Goal: Manage account settings

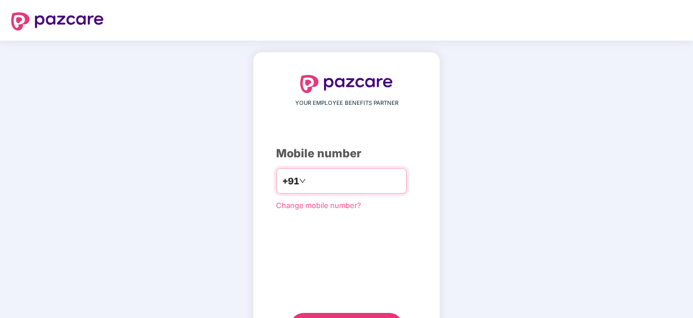
type input "**********"
click link "Change mobile number?" at bounding box center [318, 204] width 85 height 9
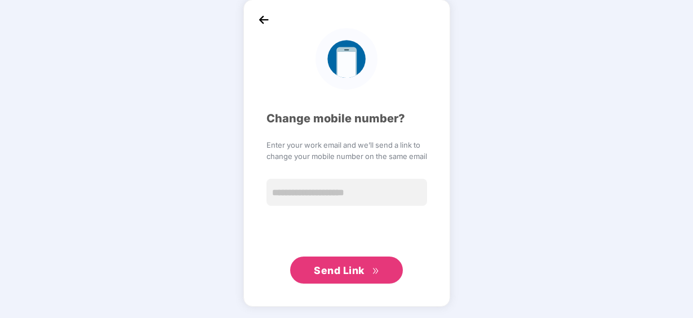
scroll to position [52, 0]
click at [265, 20] on img at bounding box center [263, 20] width 17 height 17
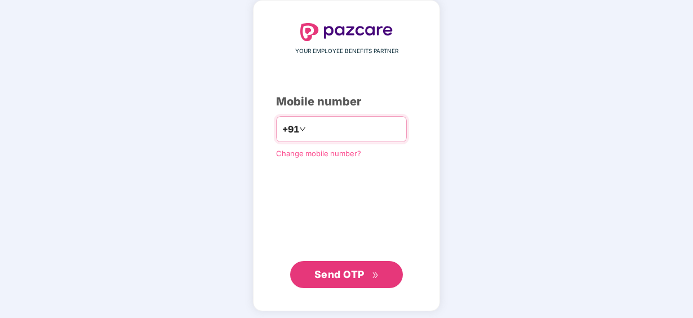
click at [322, 131] on input "number" at bounding box center [354, 129] width 92 height 18
type input "**********"
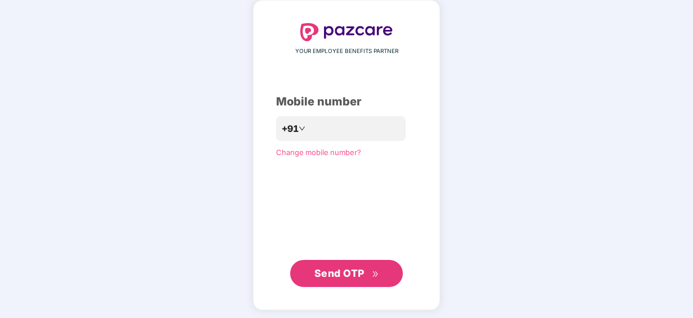
click at [318, 270] on span "Send OTP" at bounding box center [339, 273] width 50 height 12
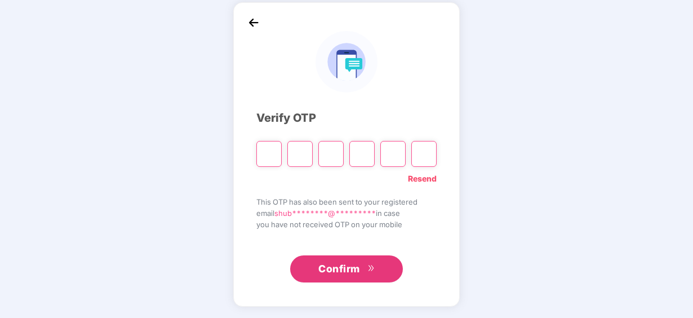
scroll to position [50, 0]
type input "*"
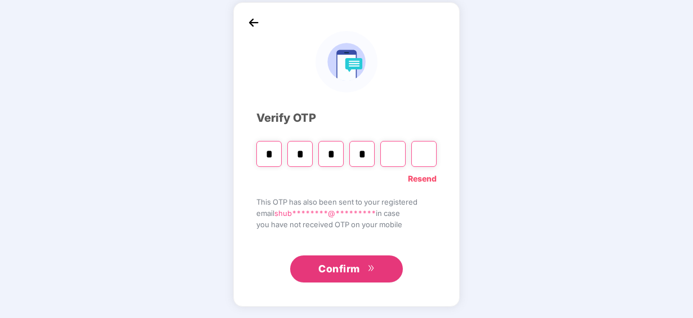
type input "*"
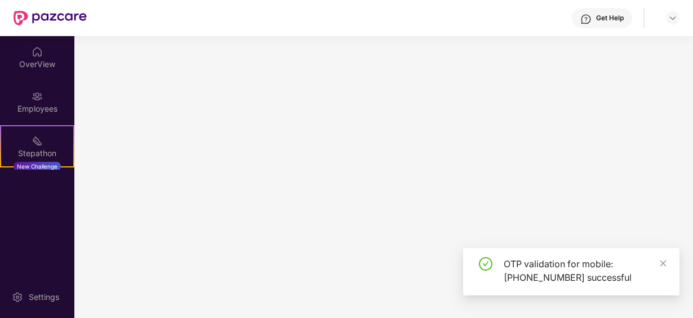
scroll to position [0, 0]
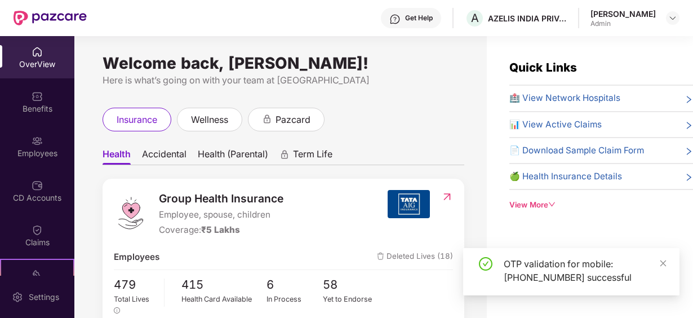
click at [38, 142] on img at bounding box center [37, 140] width 11 height 11
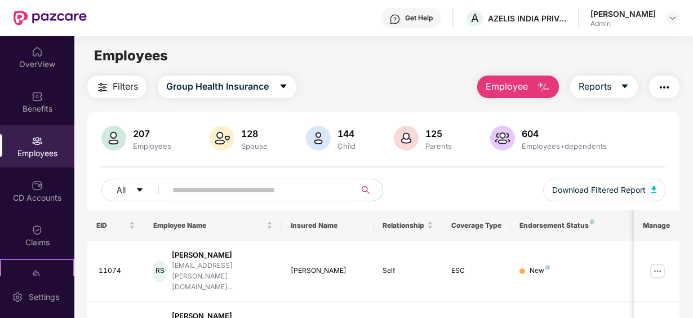
click at [230, 193] on input "text" at bounding box center [256, 189] width 168 height 17
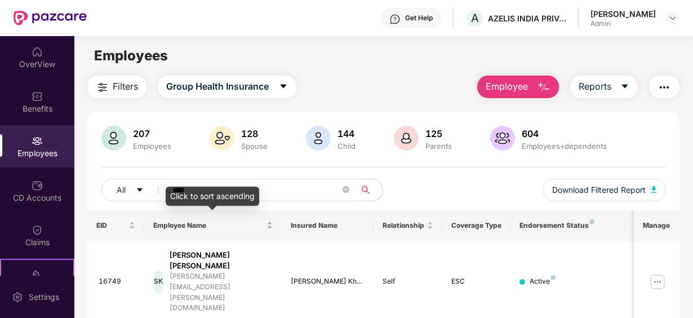
scroll to position [56, 0]
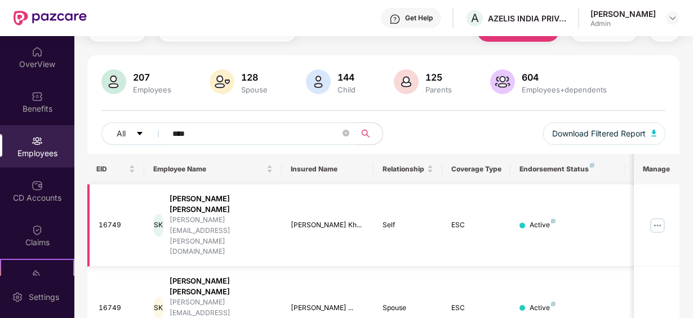
type input "****"
click at [655, 216] on img at bounding box center [657, 225] width 18 height 18
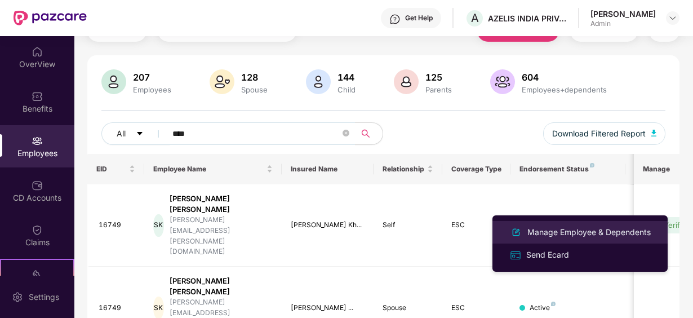
click at [587, 231] on div "Manage Employee & Dependents" at bounding box center [589, 232] width 128 height 12
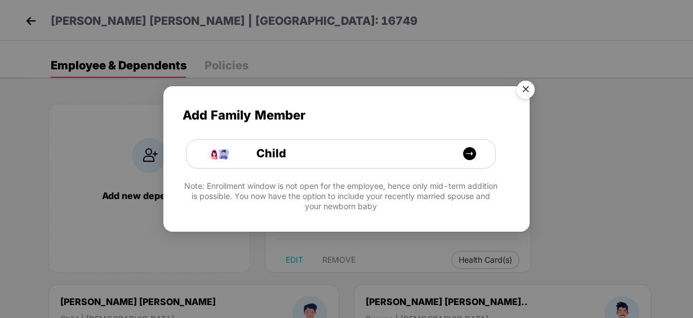
click at [523, 88] on img "Close" at bounding box center [526, 91] width 32 height 32
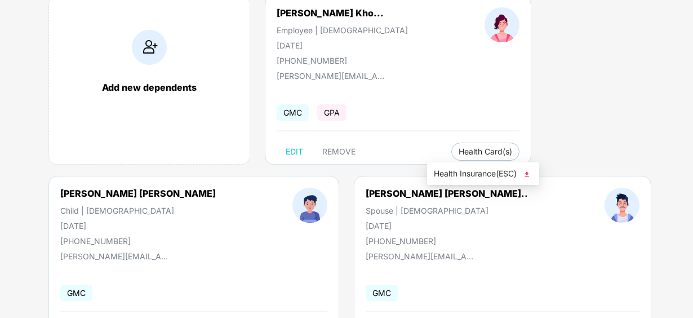
scroll to position [107, 0]
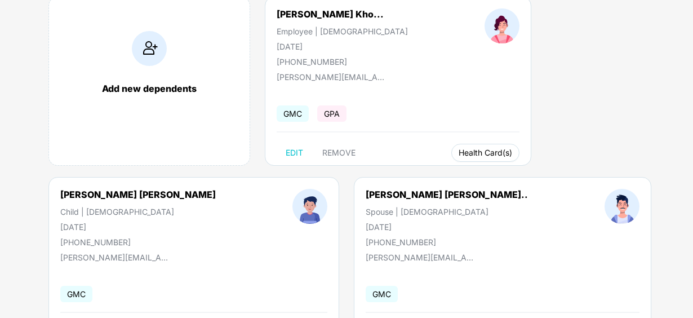
click at [463, 151] on span "Health Card(s)" at bounding box center [484, 153] width 53 height 6
click at [463, 172] on span "Health Insurance(ESC)" at bounding box center [483, 174] width 99 height 12
